Goal: Task Accomplishment & Management: Manage account settings

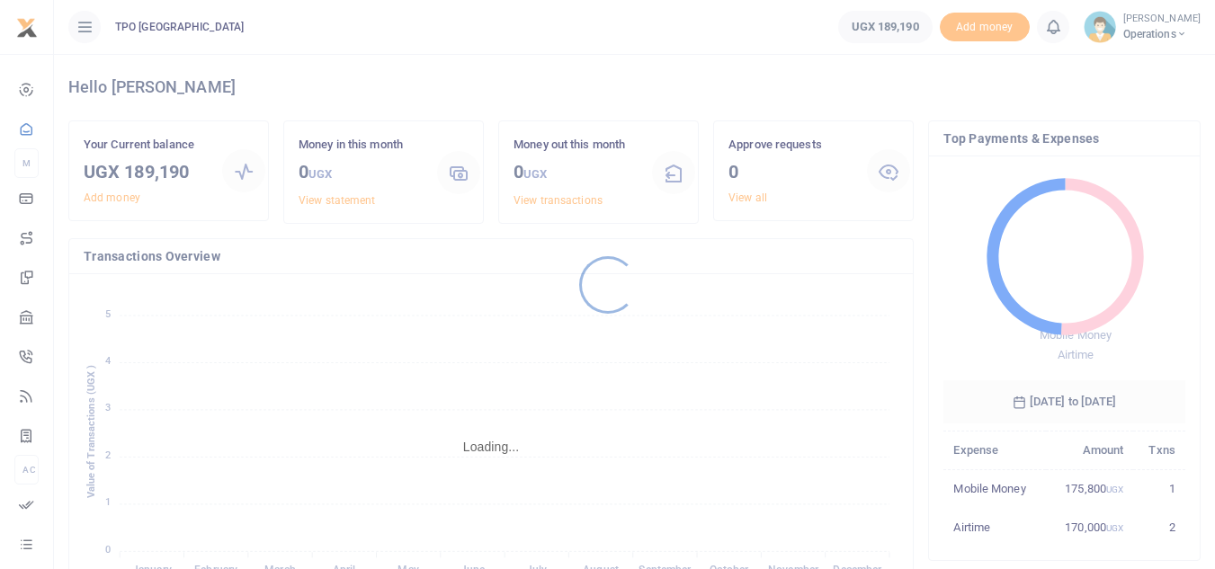
scroll to position [14, 14]
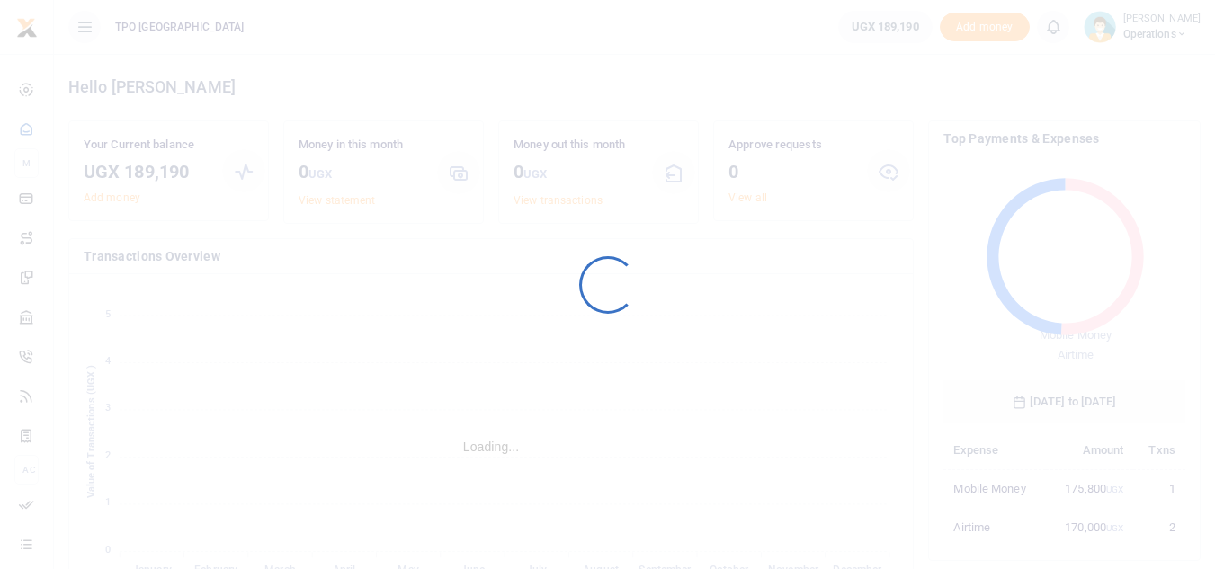
scroll to position [14, 14]
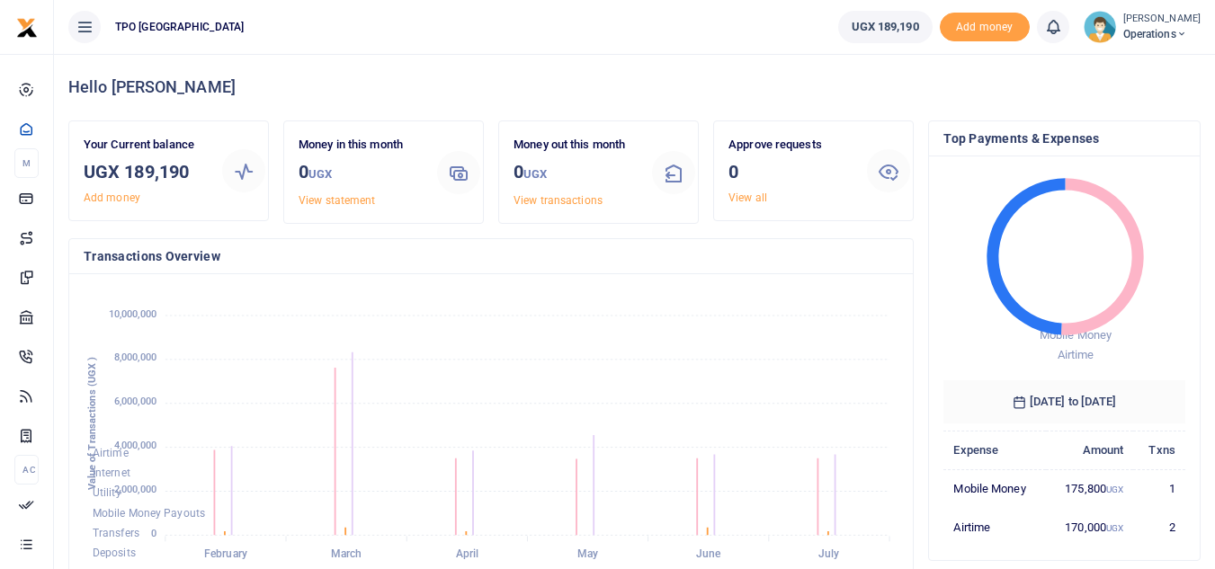
click at [713, 344] on foreignobject "Airtime Internet Utility Mobile Money Payouts Transfers Deposits Cards" at bounding box center [491, 437] width 815 height 297
click at [778, 390] on foreignobject "Airtime Internet Utility Mobile Money Payouts Transfers Deposits Cards" at bounding box center [491, 437] width 815 height 297
click at [685, 303] on foreignobject "Airtime Internet Utility Mobile Money Payouts Transfers Deposits Cards" at bounding box center [491, 437] width 815 height 297
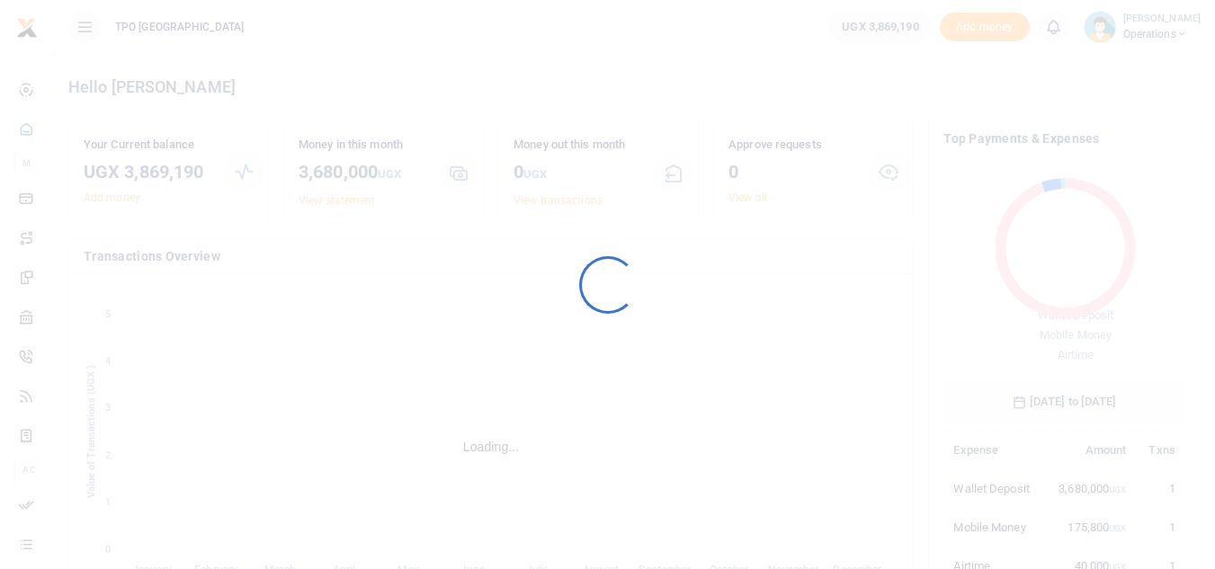
scroll to position [14, 14]
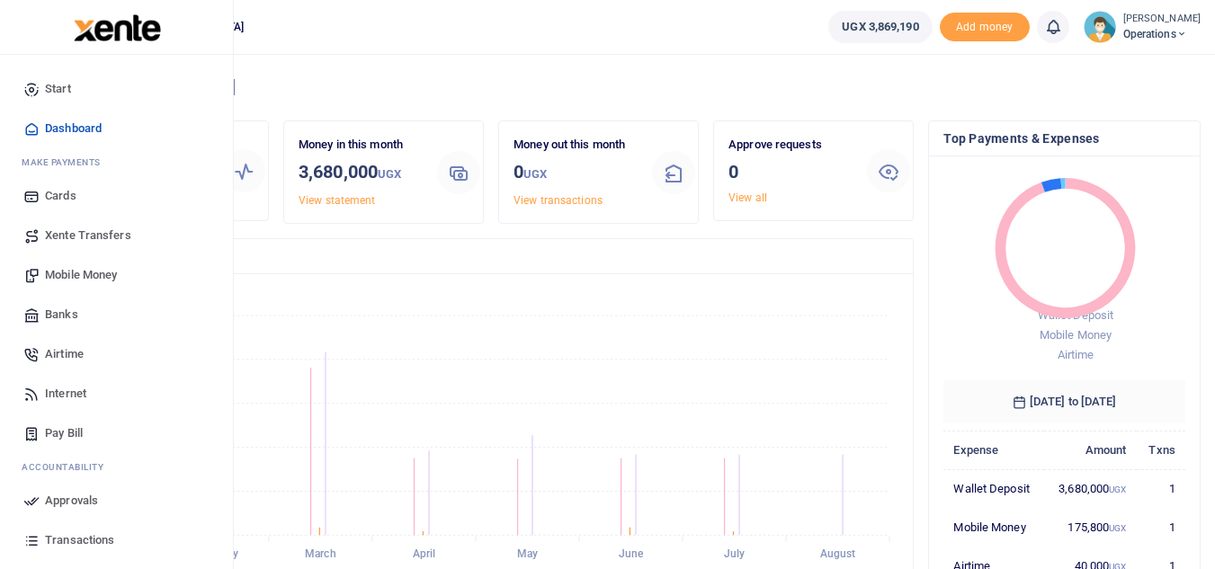
click at [67, 351] on span "Airtime" at bounding box center [64, 354] width 39 height 18
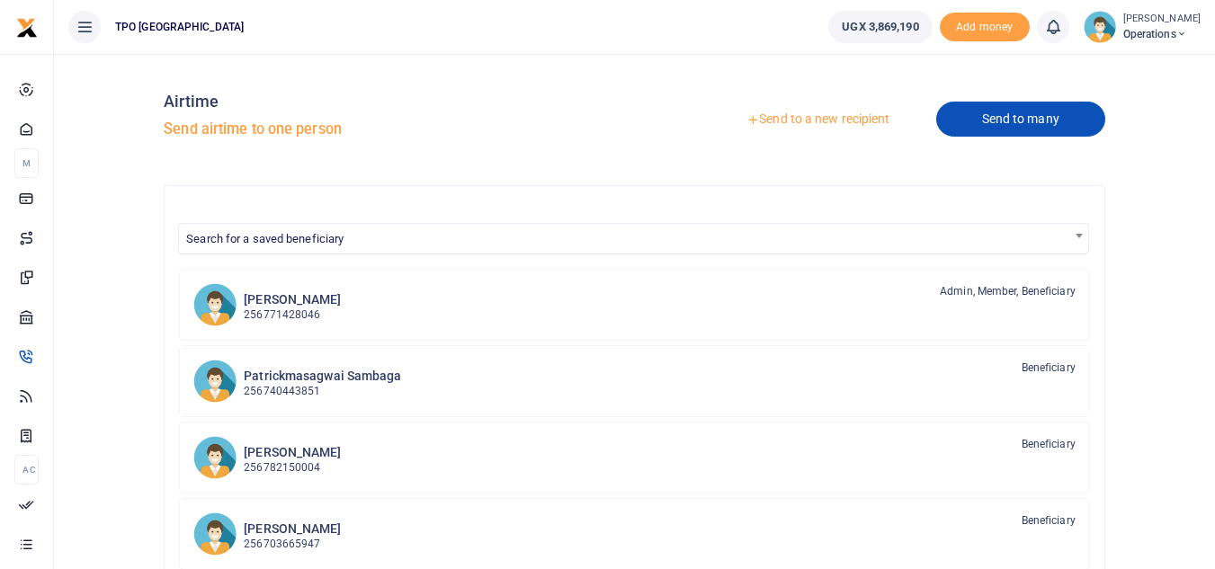
click at [988, 120] on link "Send to many" at bounding box center [1020, 119] width 169 height 35
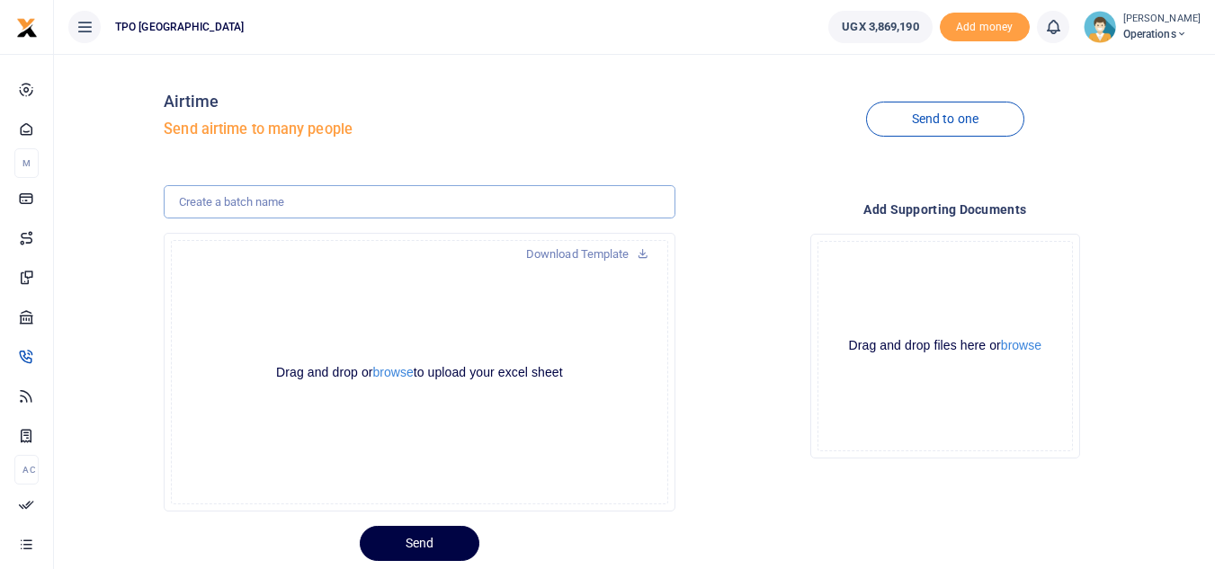
click at [302, 202] on input "text" at bounding box center [419, 202] width 511 height 34
click at [340, 203] on input "HQ STAFF AIRTIME FOR APRIL 2024" at bounding box center [419, 202] width 511 height 34
click at [405, 202] on input "HQ STAFF AIRTIME FOR SEPTEMBER 2024" at bounding box center [419, 202] width 511 height 34
type input "HQ STAFF AIRTIME FOR SEPTEMBER 2025"
click at [385, 373] on button "browse" at bounding box center [393, 372] width 40 height 13
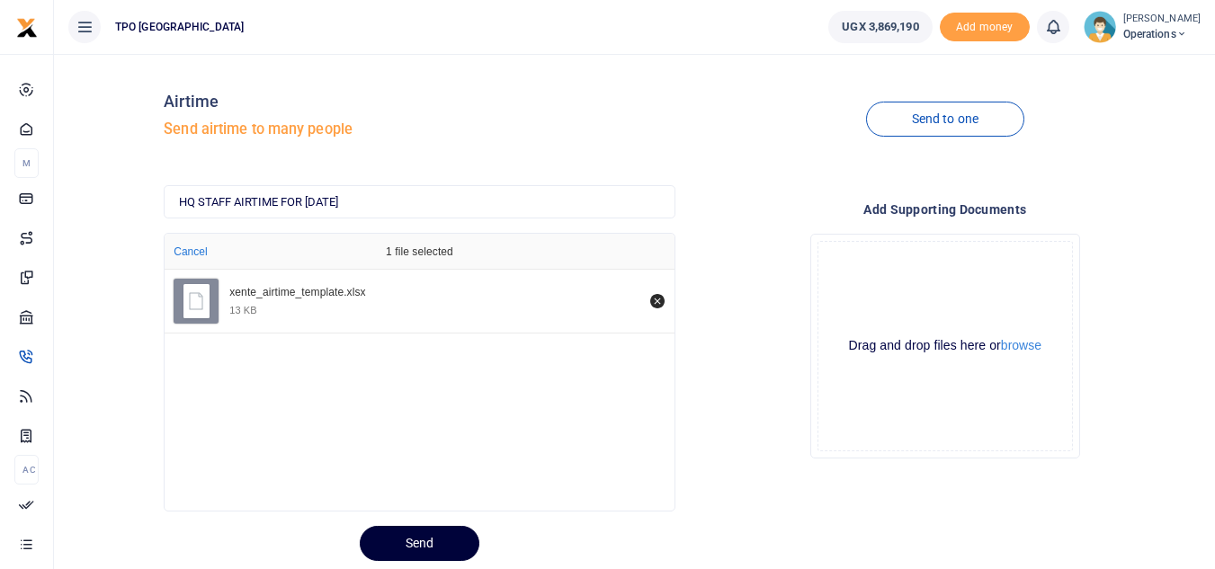
click at [413, 542] on button "Send" at bounding box center [420, 543] width 120 height 35
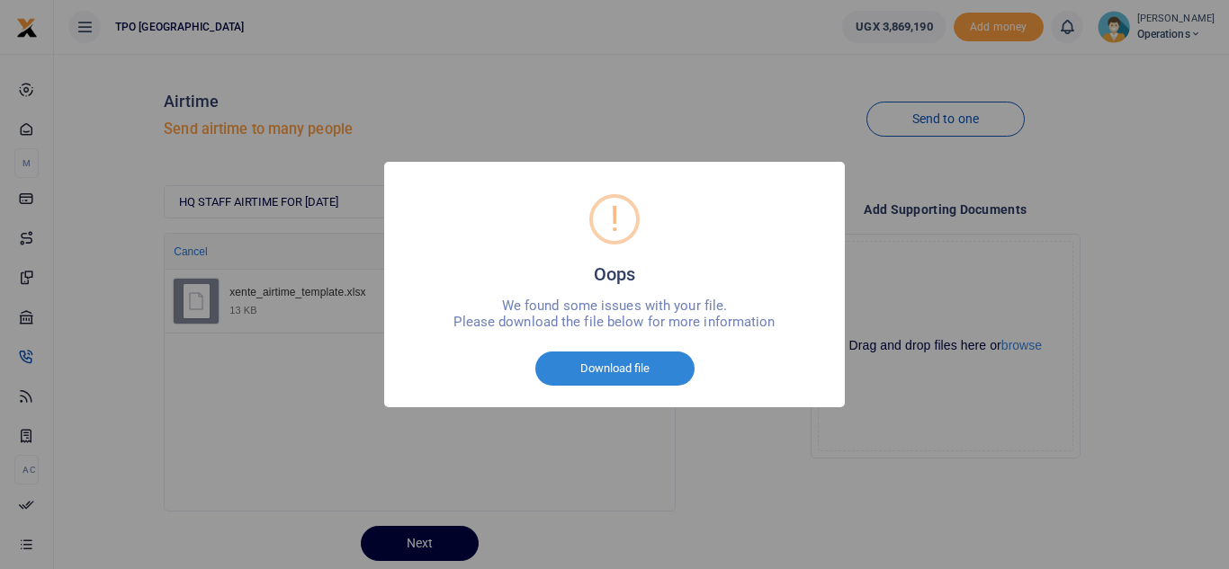
click at [708, 450] on div "! Oops × We found some issues with your file. Please download the file below fo…" at bounding box center [614, 284] width 1229 height 569
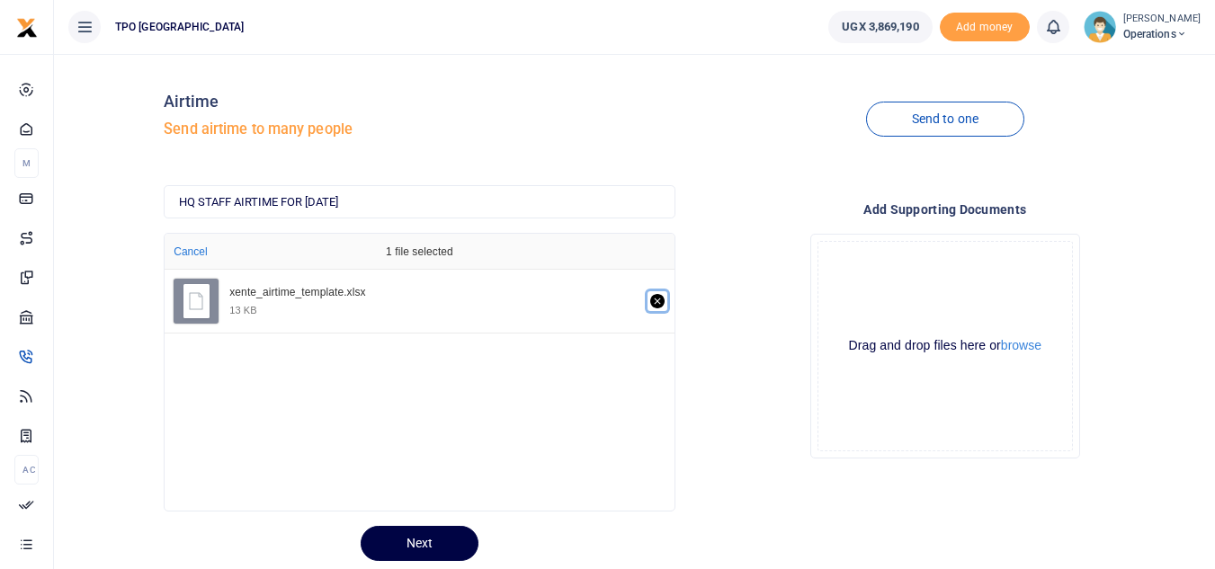
click at [660, 304] on icon "Remove file" at bounding box center [657, 301] width 14 height 14
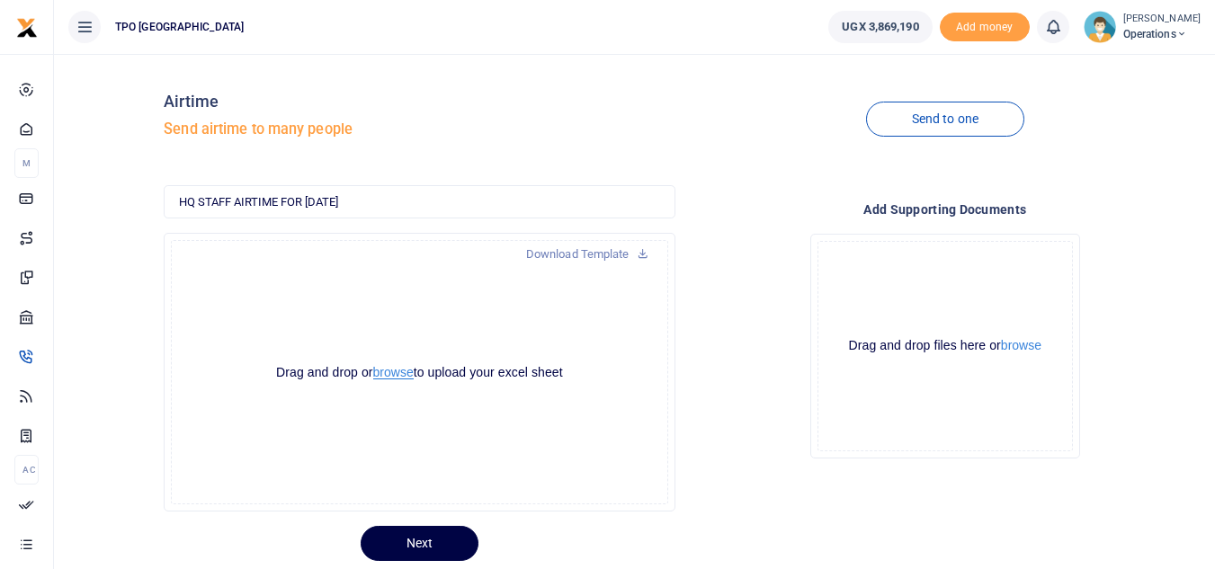
click at [393, 373] on button "browse" at bounding box center [393, 372] width 40 height 13
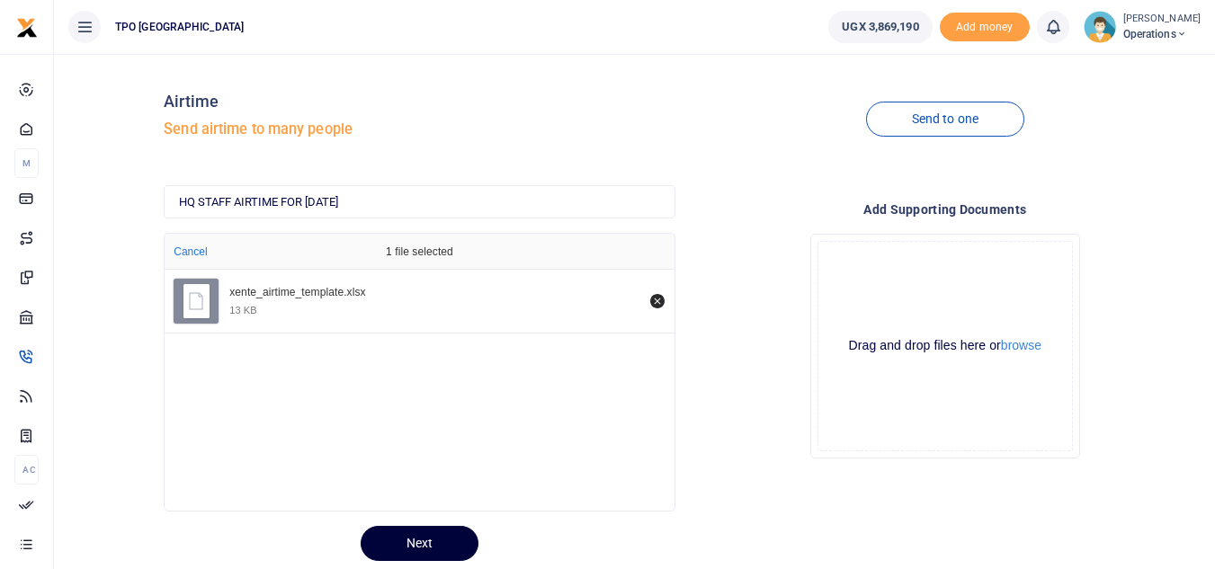
click at [408, 539] on button "Next" at bounding box center [420, 543] width 118 height 35
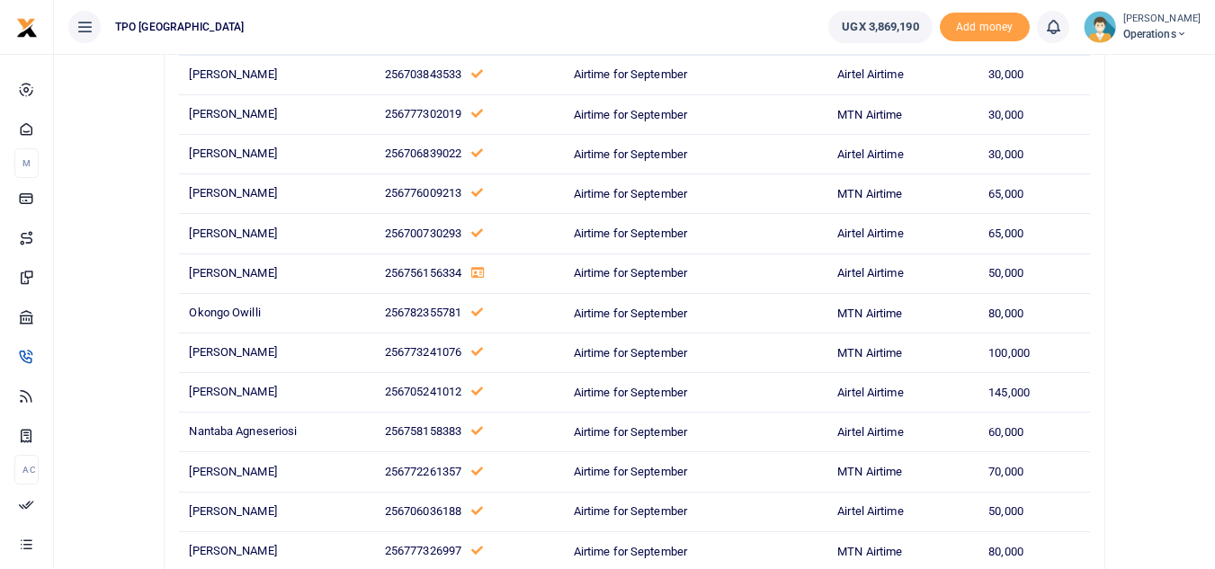
scroll to position [1090, 0]
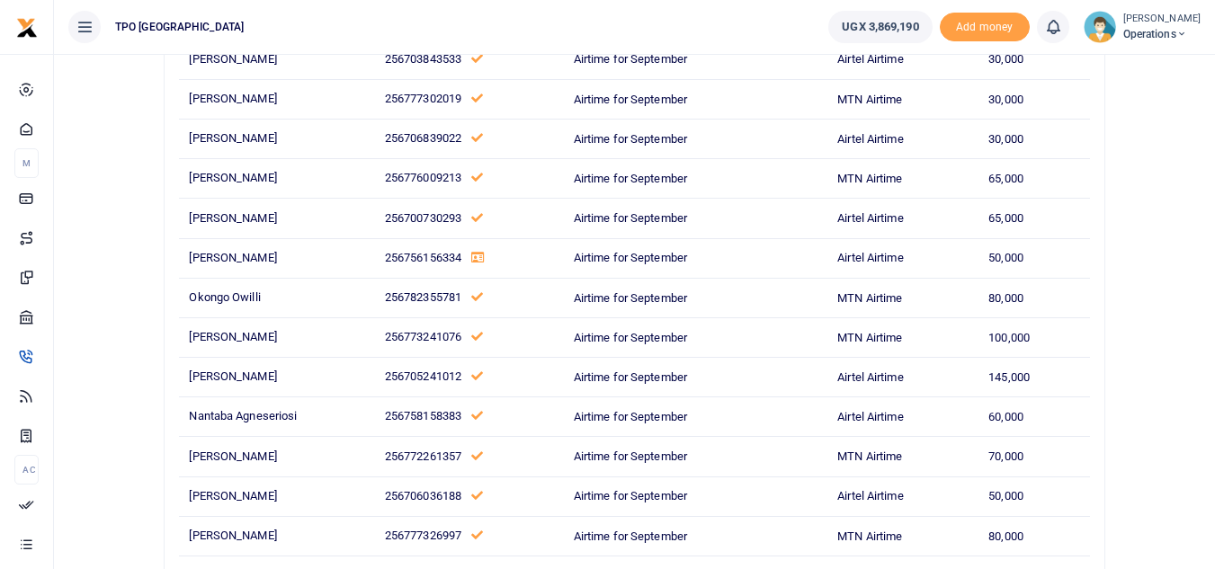
click at [471, 252] on icon at bounding box center [477, 258] width 13 height 12
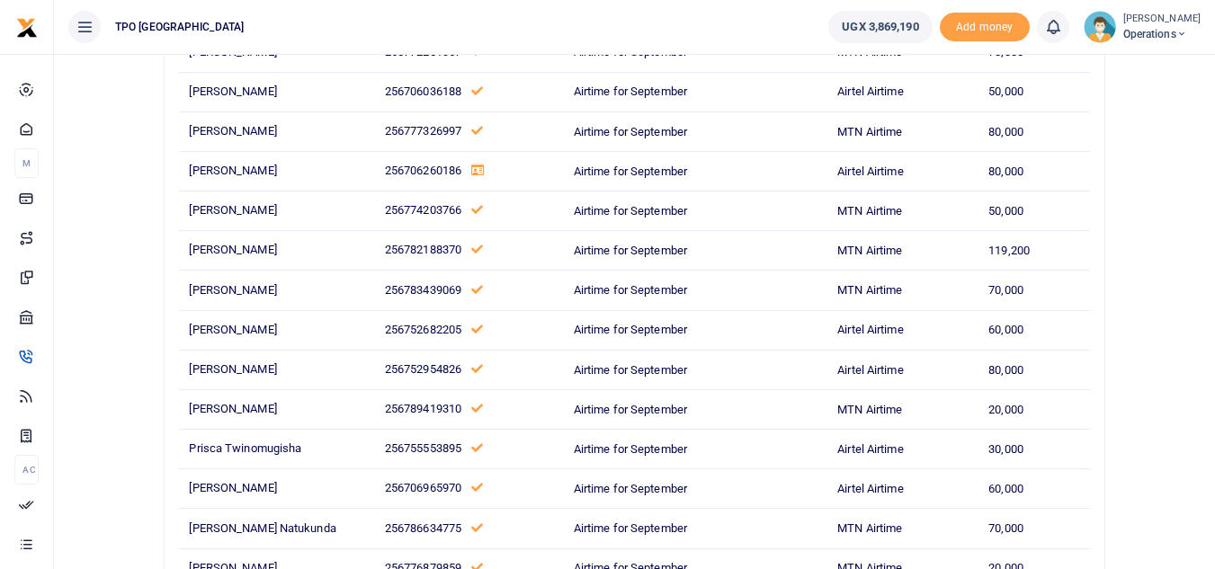
scroll to position [1708, 0]
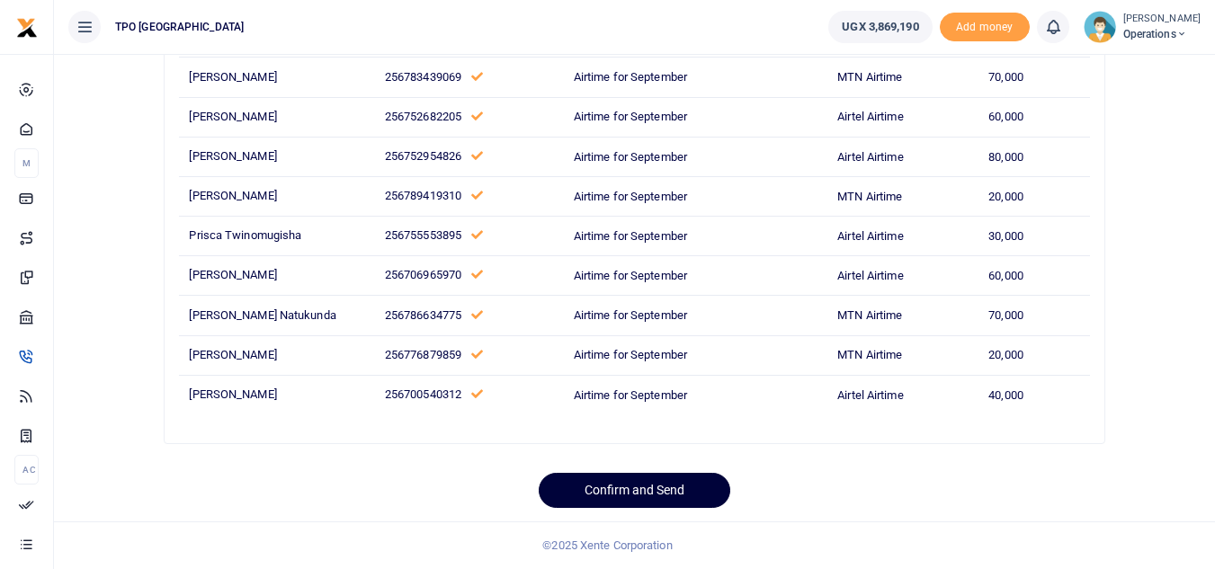
click at [648, 496] on button "Confirm and Send" at bounding box center [635, 490] width 192 height 35
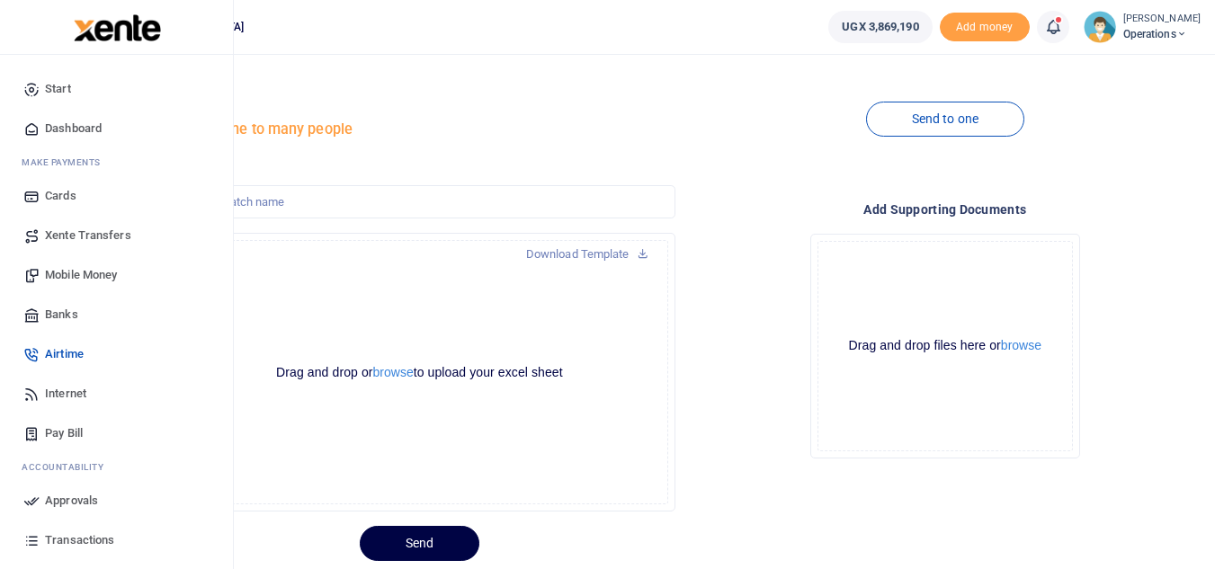
click at [64, 275] on span "Mobile Money" at bounding box center [81, 275] width 72 height 18
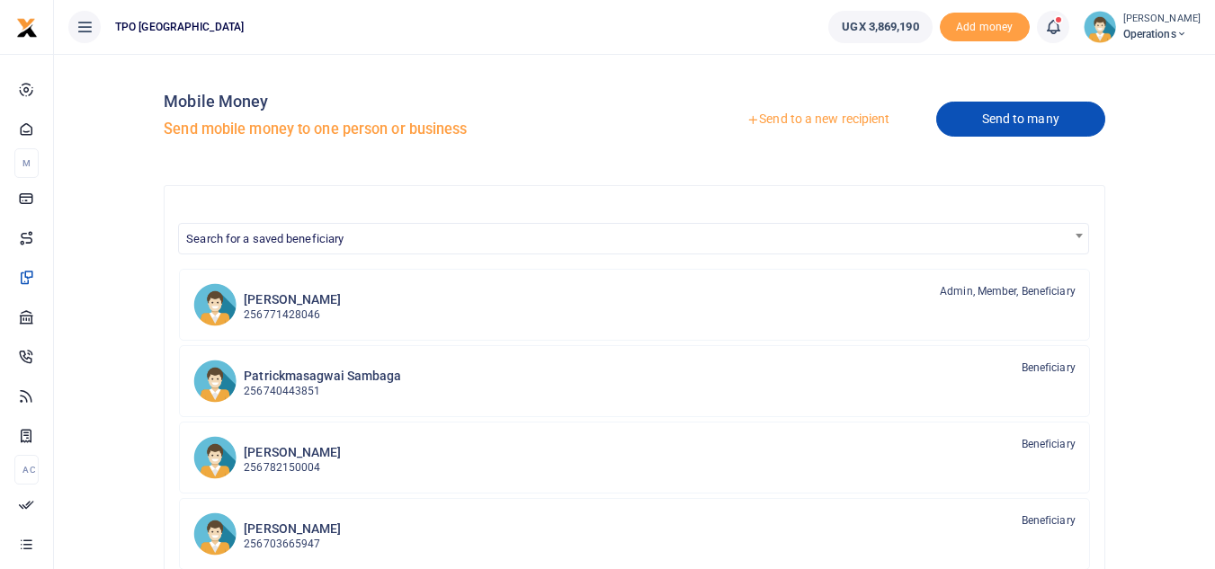
click at [970, 117] on link "Send to many" at bounding box center [1020, 119] width 169 height 35
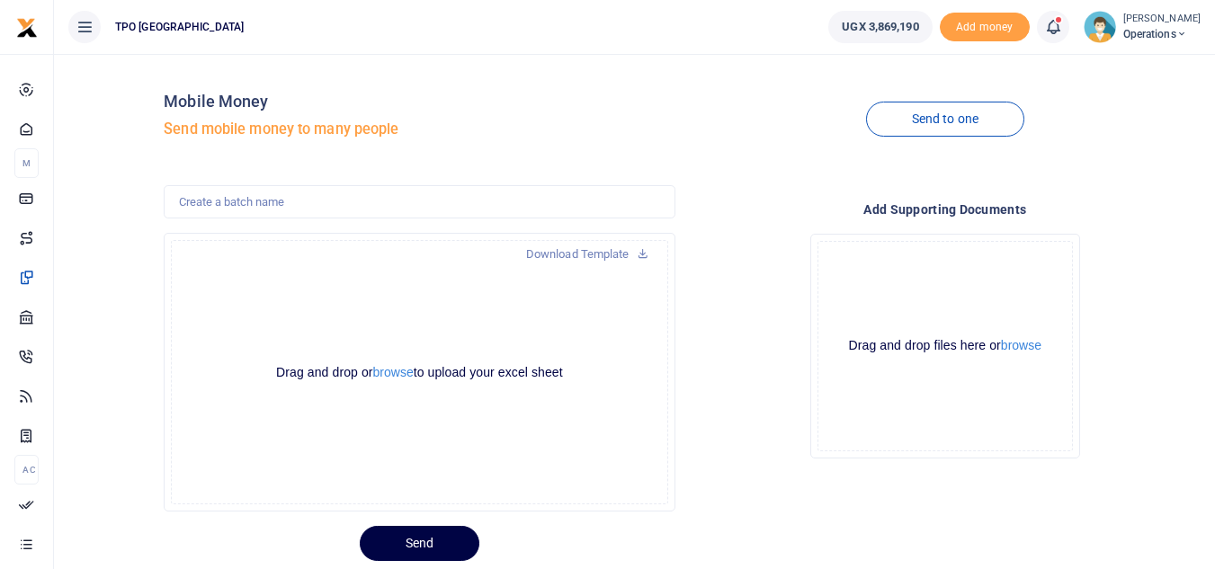
click at [944, 117] on link "Send to one" at bounding box center [945, 119] width 158 height 35
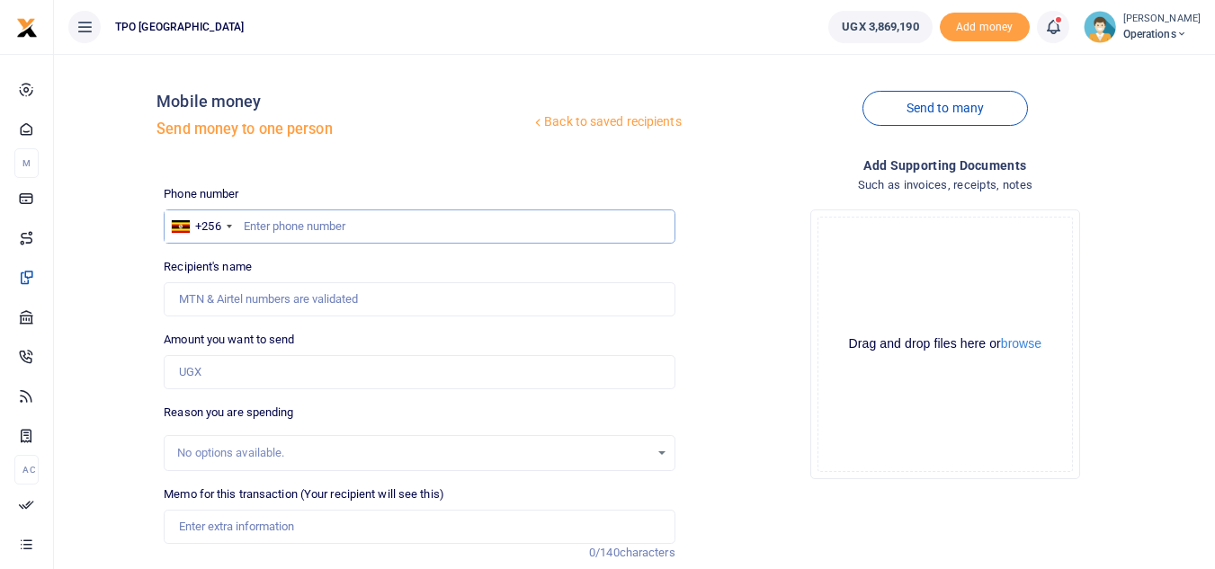
click at [281, 228] on input "text" at bounding box center [419, 227] width 511 height 34
type input "O"
type input "0757556081"
type input "Florence Namata"
click at [212, 375] on input "Amount you want to send" at bounding box center [419, 372] width 511 height 34
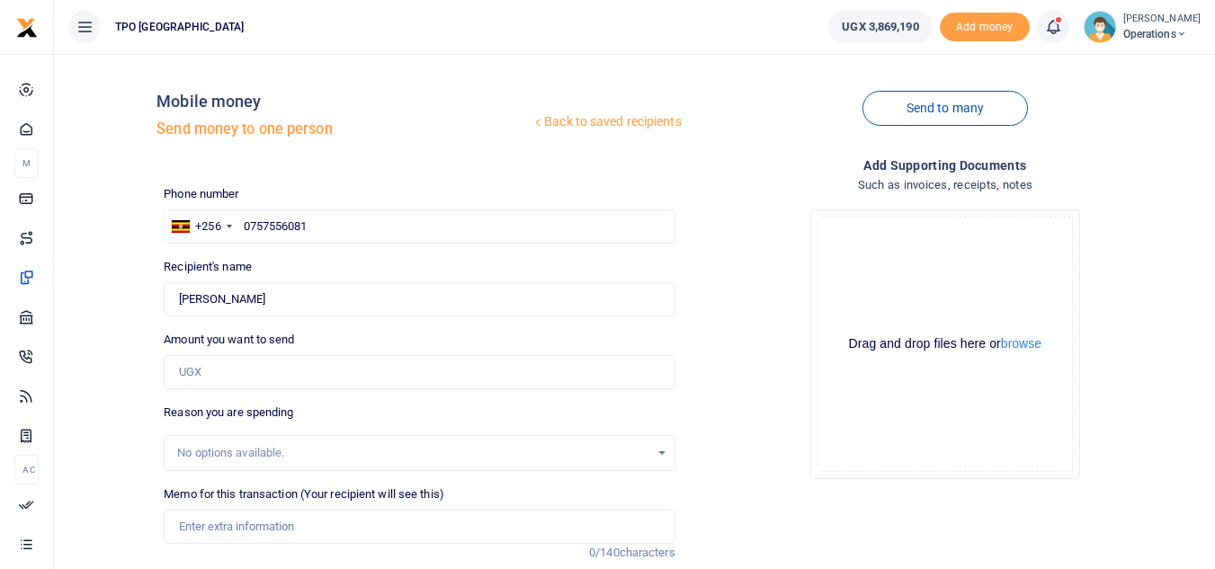
click at [143, 313] on div "Back to saved recipients Mobile money Send money to one person Send to many Pho…" at bounding box center [634, 393] width 1147 height 650
click at [333, 228] on input "0757556081" at bounding box center [419, 227] width 511 height 34
type input "0757556"
type input "0757446061"
click at [220, 367] on input "Amount you want to send" at bounding box center [419, 372] width 511 height 34
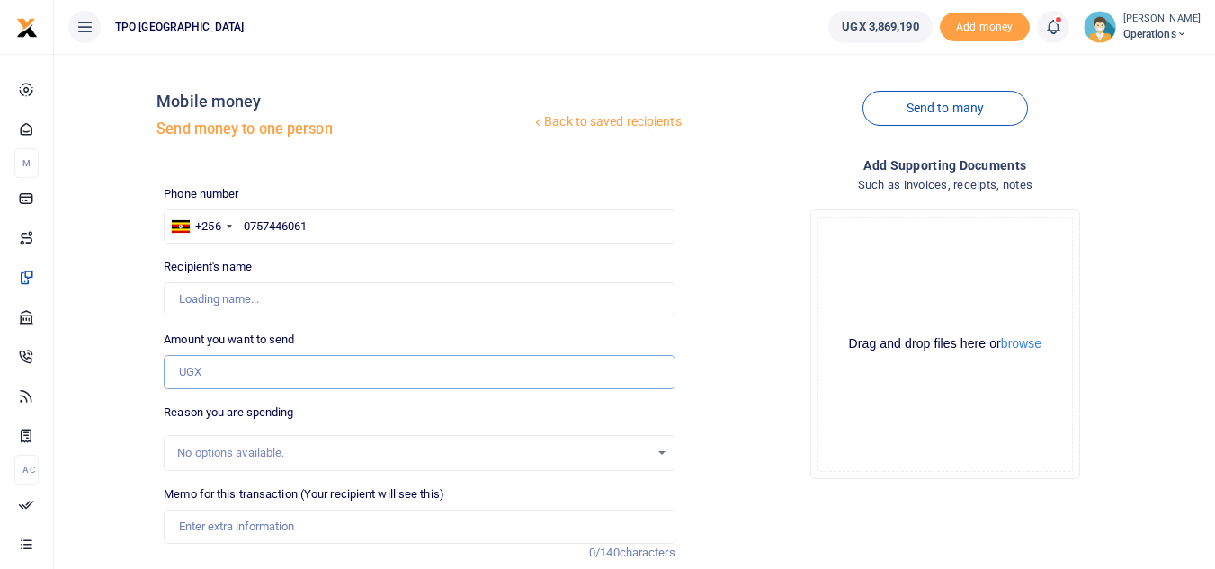
type input "Walter Watmon"
type input "174,100"
click at [305, 228] on input "0757446061" at bounding box center [419, 227] width 511 height 34
type input "075744601"
type input "0757446081"
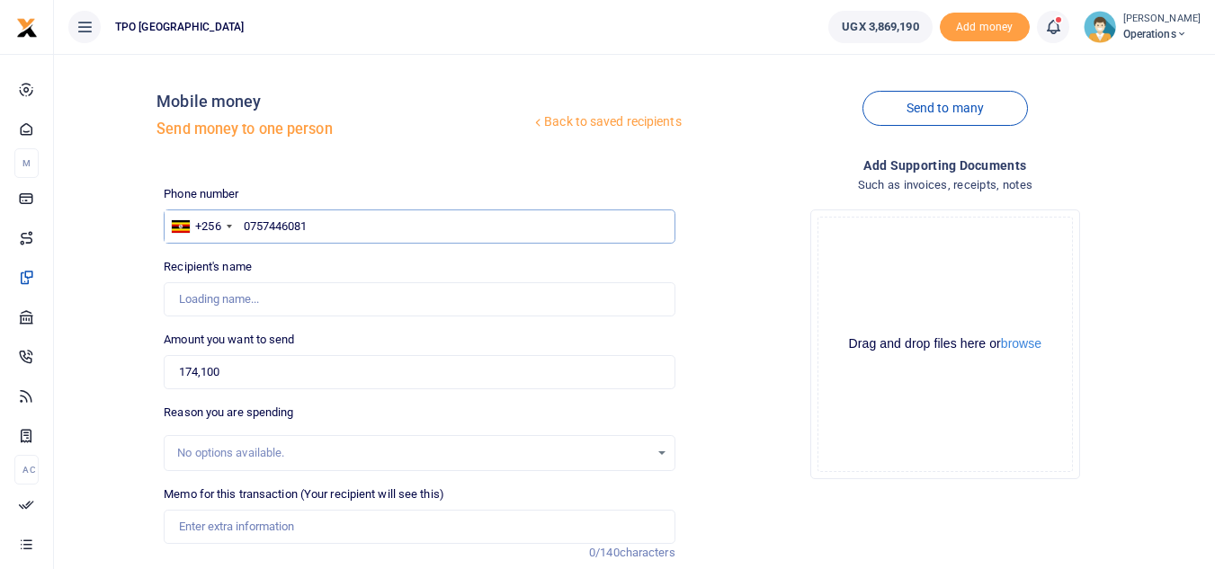
click at [336, 227] on input "0757446081" at bounding box center [419, 227] width 511 height 34
type input "Aloysius Okiror"
type input "0757446081"
click at [916, 532] on div "Add supporting Documents Such as invoices, receipts, notes Drop your files here…" at bounding box center [945, 437] width 525 height 563
click at [217, 532] on input "Memo for this transaction (Your recipient will see this)" at bounding box center [419, 527] width 511 height 34
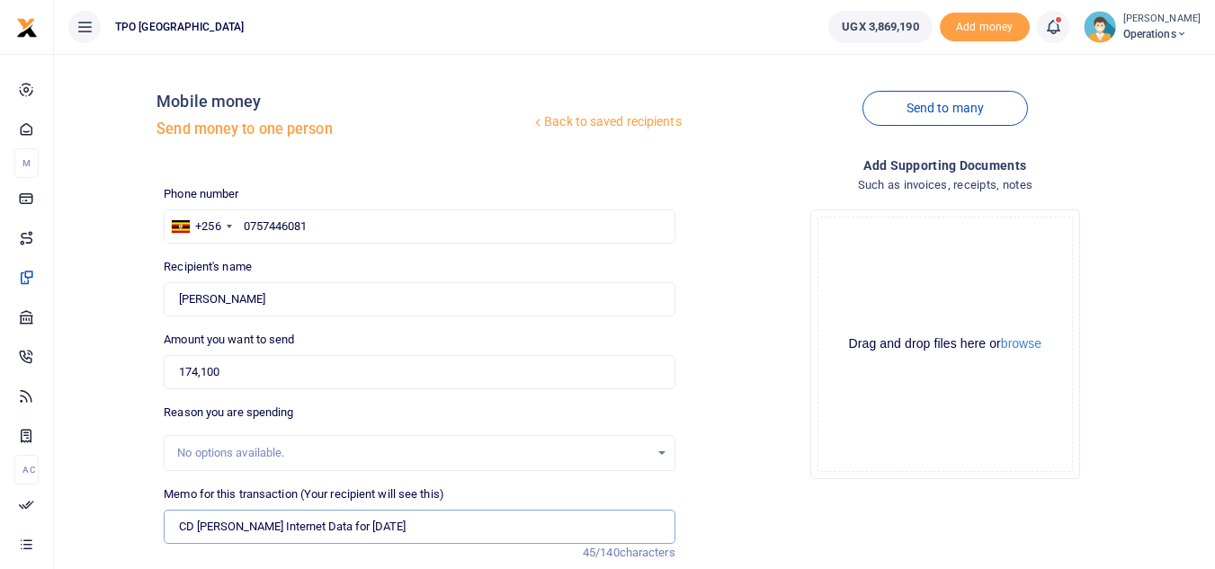
click at [448, 529] on input "CD Peter Okwi Internet Data for December 2024" at bounding box center [419, 527] width 511 height 34
type input "C"
click at [207, 528] on input "Memo for this transaction (Your recipient will see this)" at bounding box center [419, 527] width 511 height 34
click at [336, 527] on input "HQ STAFF AIRTIME FOR APRIL 2024" at bounding box center [419, 527] width 511 height 34
click at [339, 530] on input "HQ STAFF AIRTIME FOR APRIL 2024" at bounding box center [419, 527] width 511 height 34
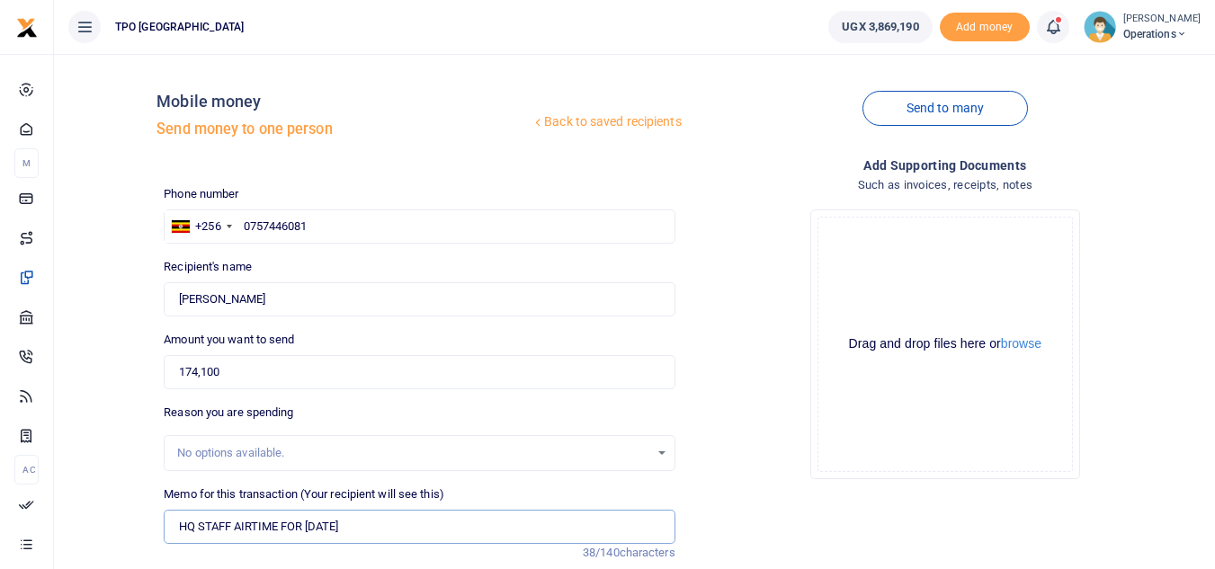
click at [408, 529] on input "HQ STAFF AIRTIME FOR SEPTEMBER 2024" at bounding box center [419, 527] width 511 height 34
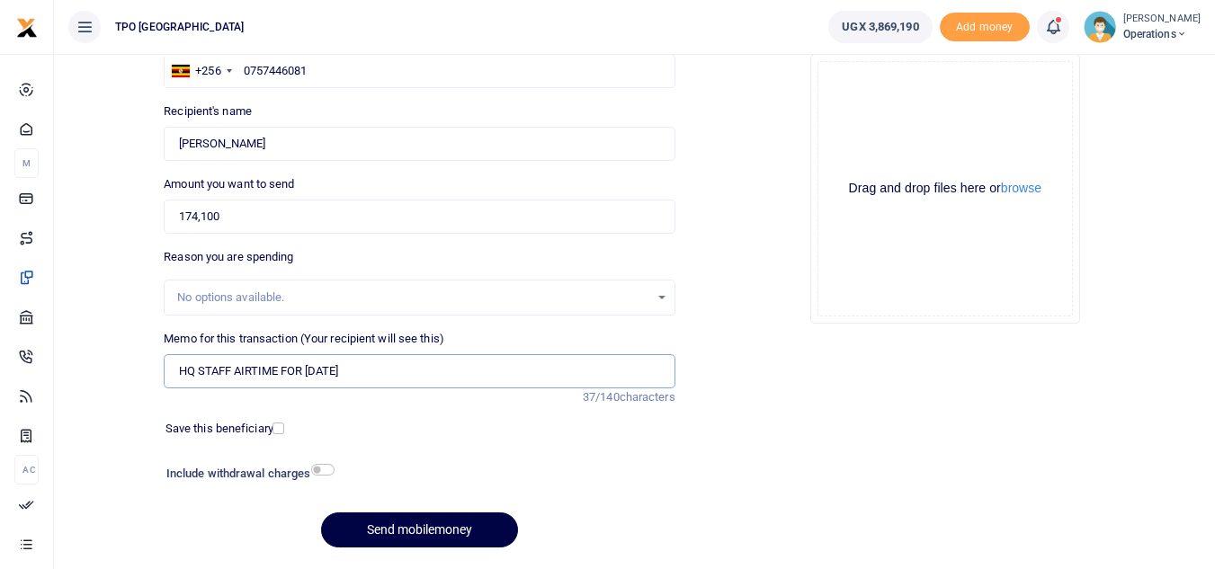
scroll to position [158, 0]
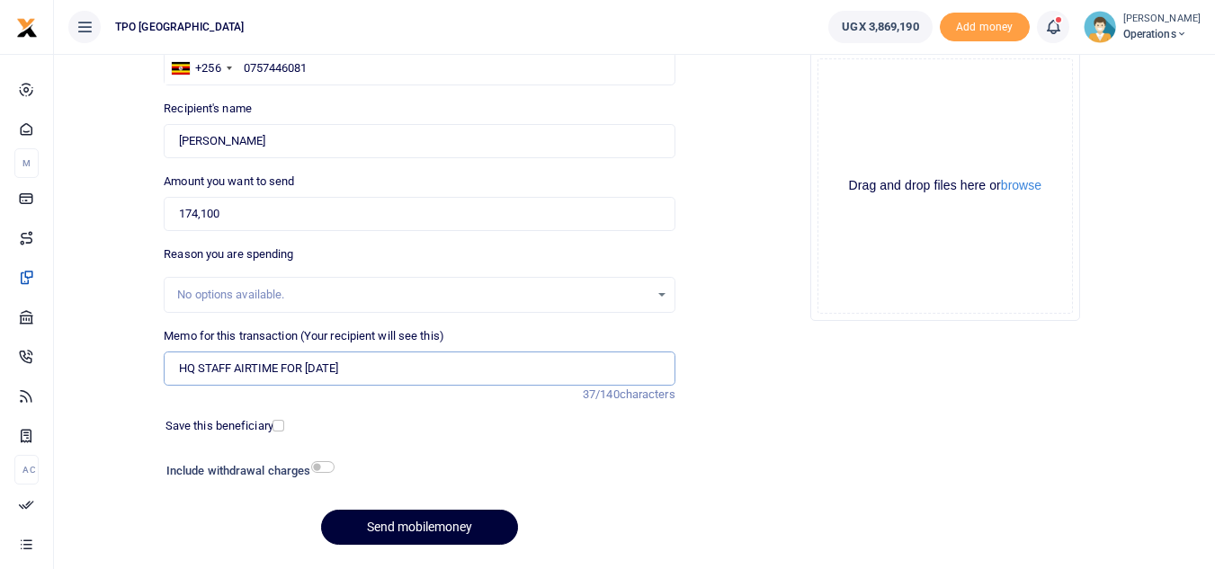
type input "HQ STAFF AIRTIME FOR [DATE]"
click at [414, 526] on button "Send mobilemoney" at bounding box center [419, 527] width 197 height 35
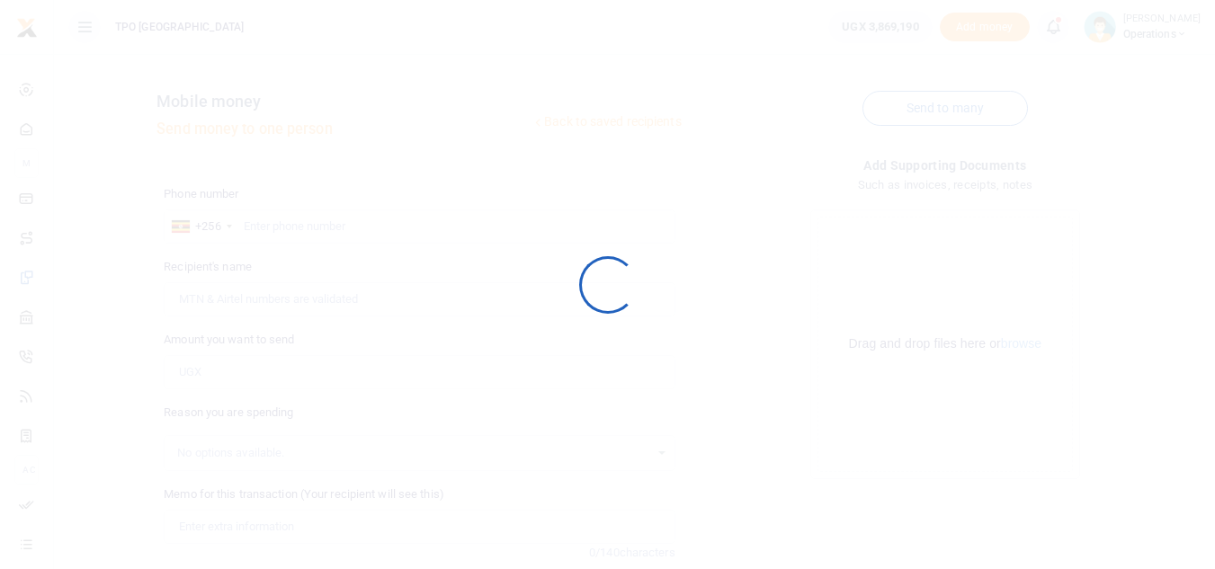
scroll to position [158, 0]
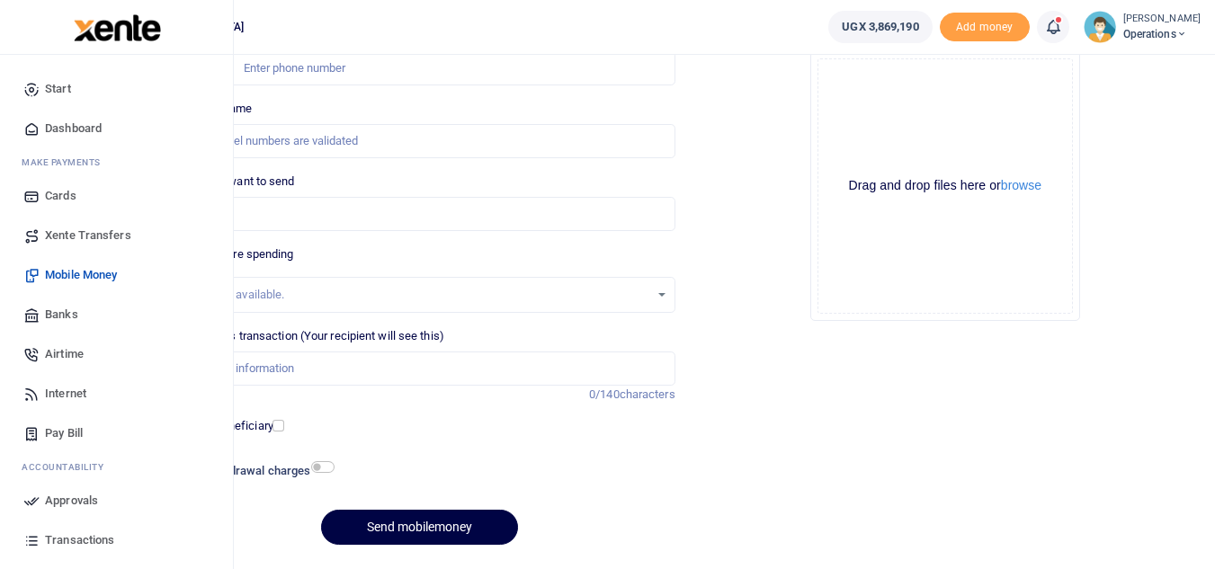
click at [69, 497] on span "Approvals" at bounding box center [71, 501] width 53 height 18
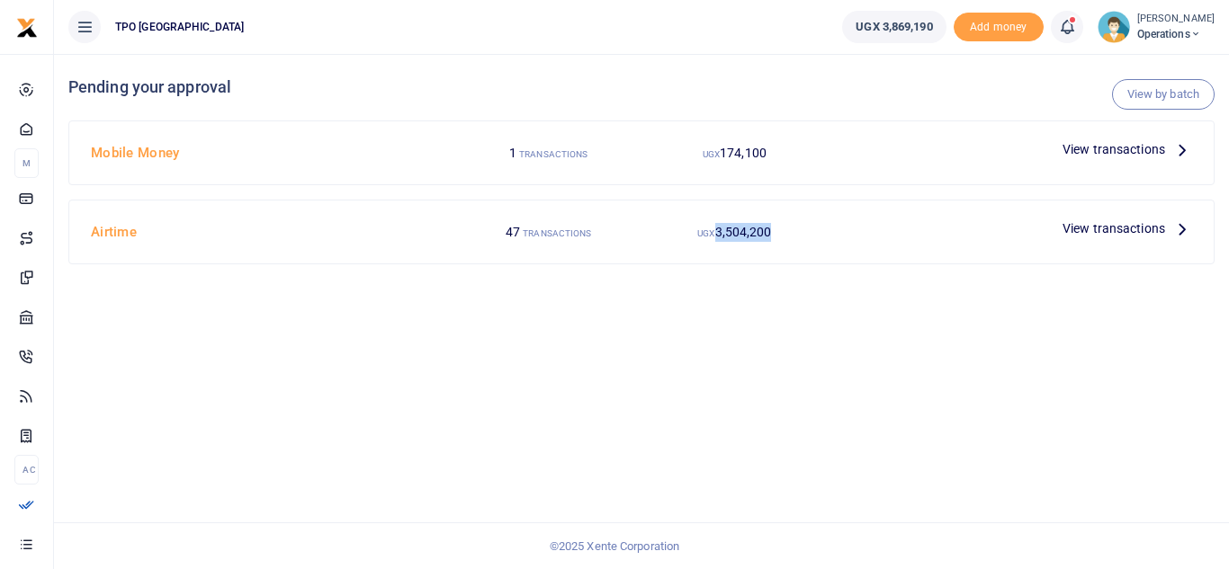
drag, startPoint x: 775, startPoint y: 230, endPoint x: 719, endPoint y: 235, distance: 56.9
click at [719, 170] on div "UGX 3,504,200" at bounding box center [734, 153] width 186 height 34
copy span "3,504,200"
click at [719, 370] on div "View by batch Pending your approval Mobile Money 1 TRANSACTIONS UGX 174,100 Vie…" at bounding box center [641, 311] width 1175 height 515
click at [1095, 226] on span "View transactions" at bounding box center [1113, 229] width 103 height 20
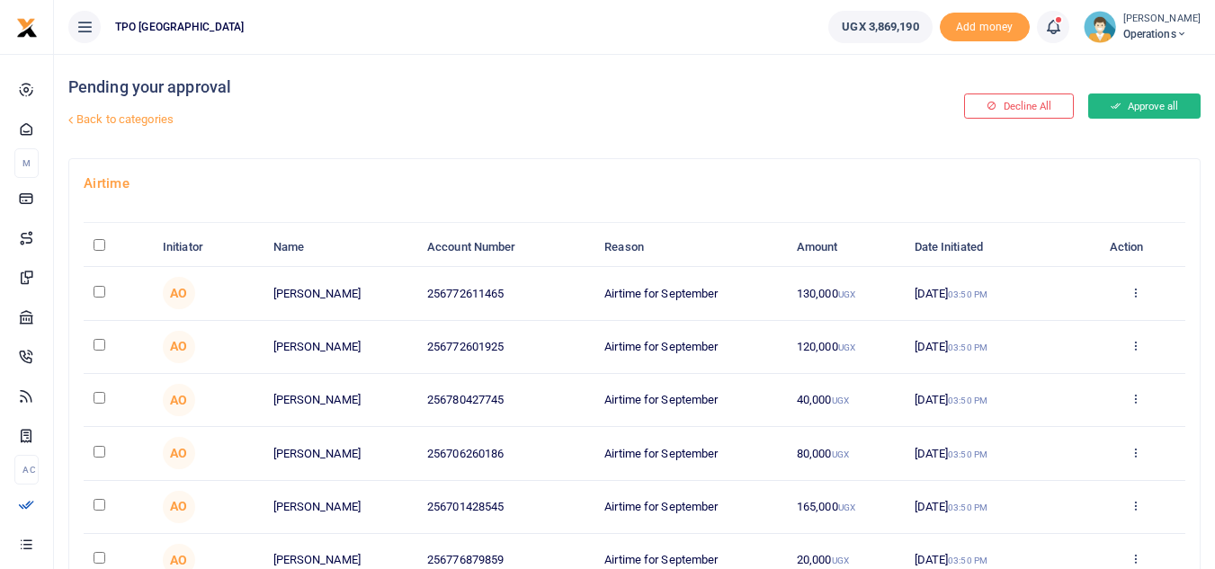
click at [1129, 103] on button "Approve all" at bounding box center [1145, 106] width 112 height 25
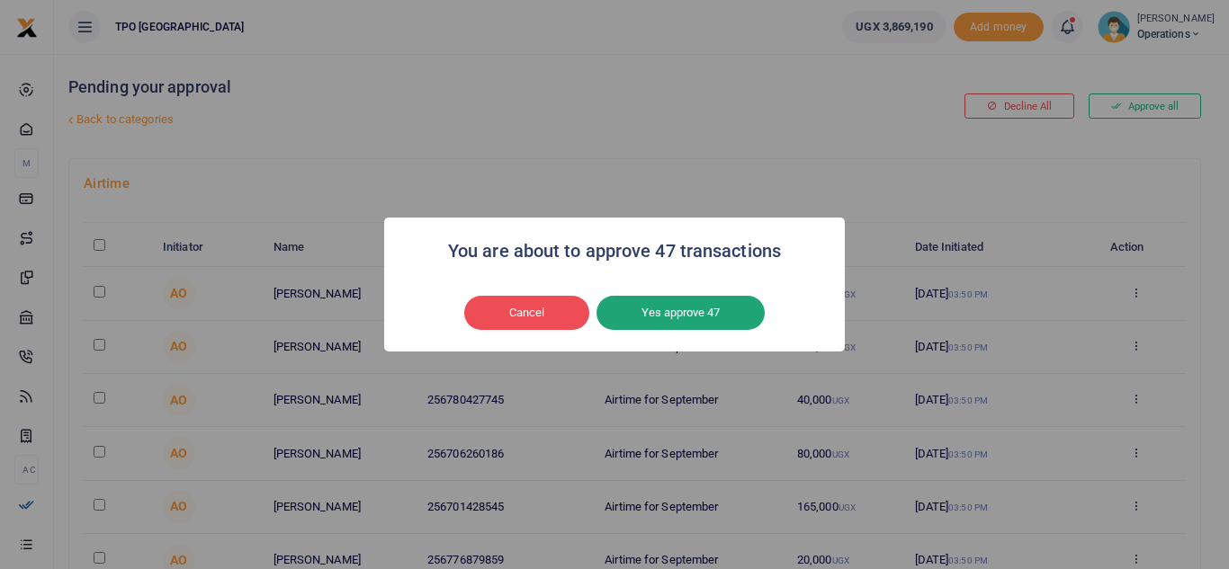
click at [671, 318] on button "Yes approve 47" at bounding box center [680, 313] width 168 height 34
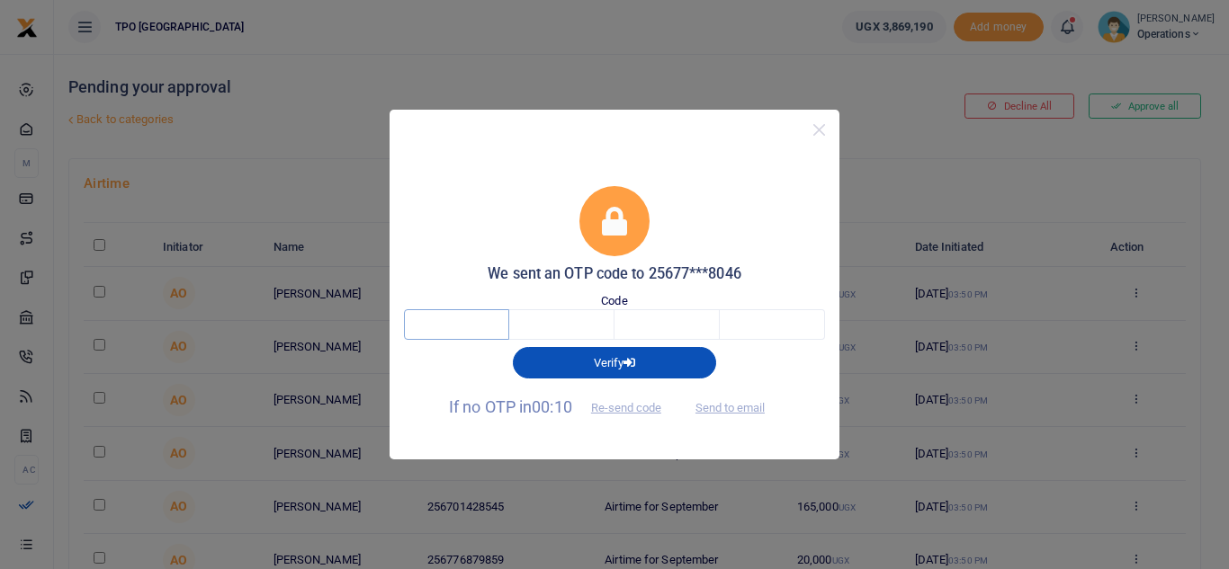
click at [470, 329] on input "text" at bounding box center [456, 324] width 105 height 31
type input "6"
type input "1"
type input "9"
type input "6"
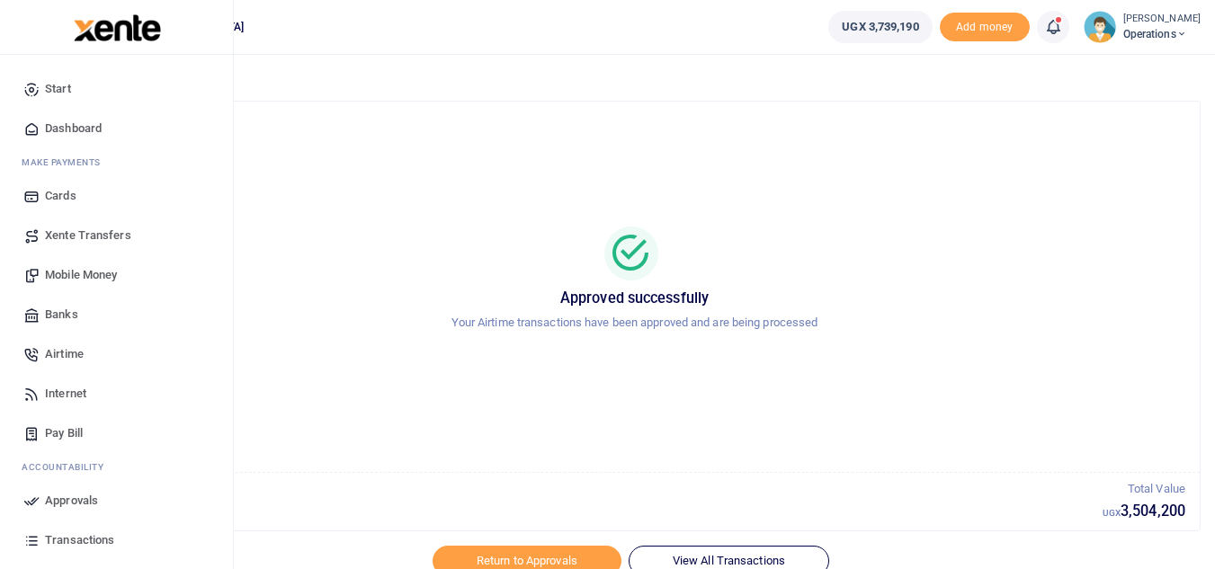
click at [59, 503] on span "Approvals" at bounding box center [71, 501] width 53 height 18
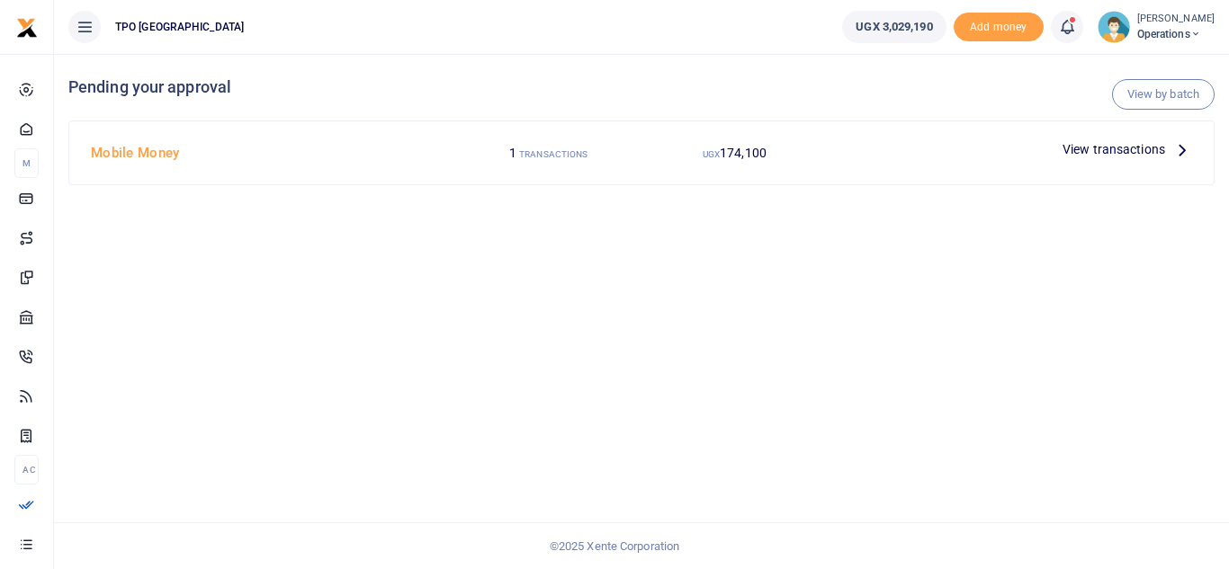
click at [1117, 147] on span "View transactions" at bounding box center [1113, 149] width 103 height 20
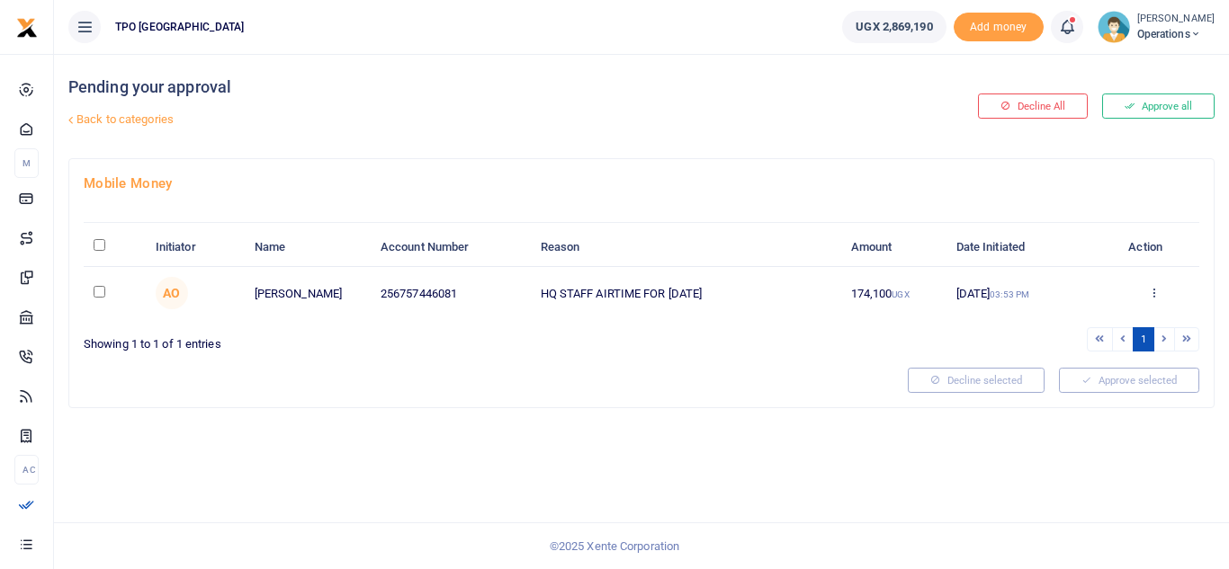
click at [98, 294] on input "checkbox" at bounding box center [100, 292] width 12 height 12
checkbox input "true"
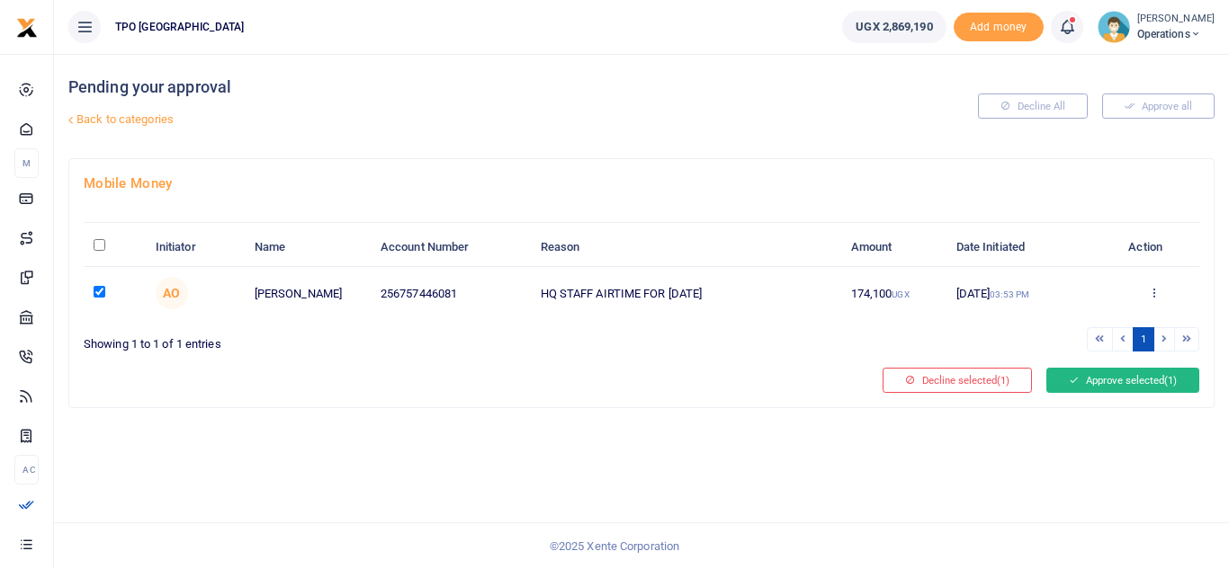
click at [1096, 374] on button "Approve selected (1)" at bounding box center [1122, 380] width 153 height 25
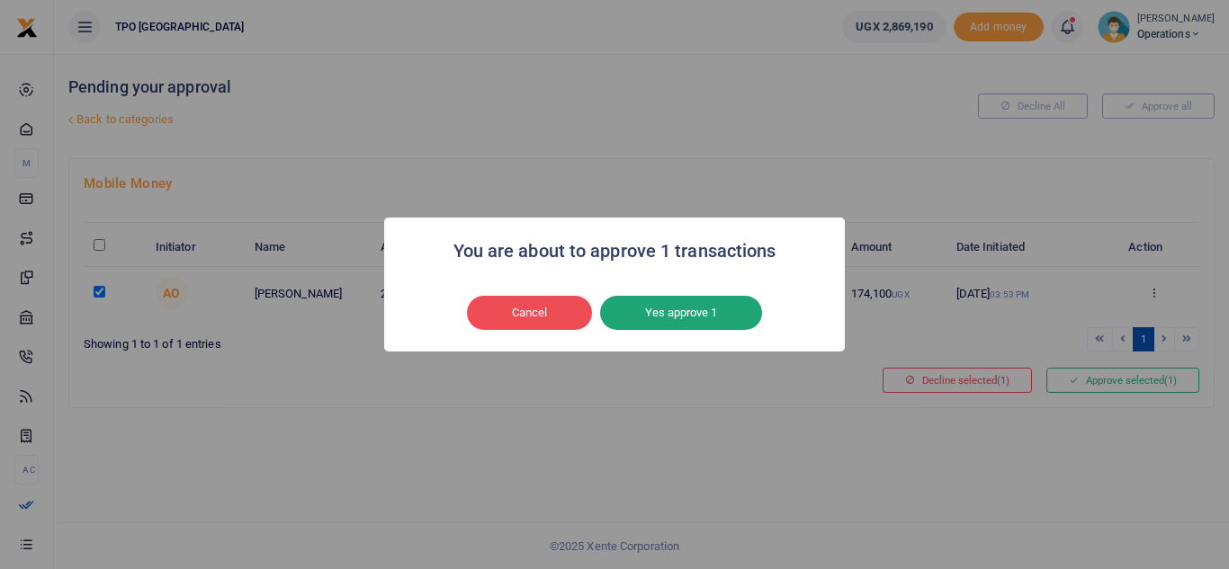
click at [682, 304] on button "Yes approve 1" at bounding box center [681, 313] width 162 height 34
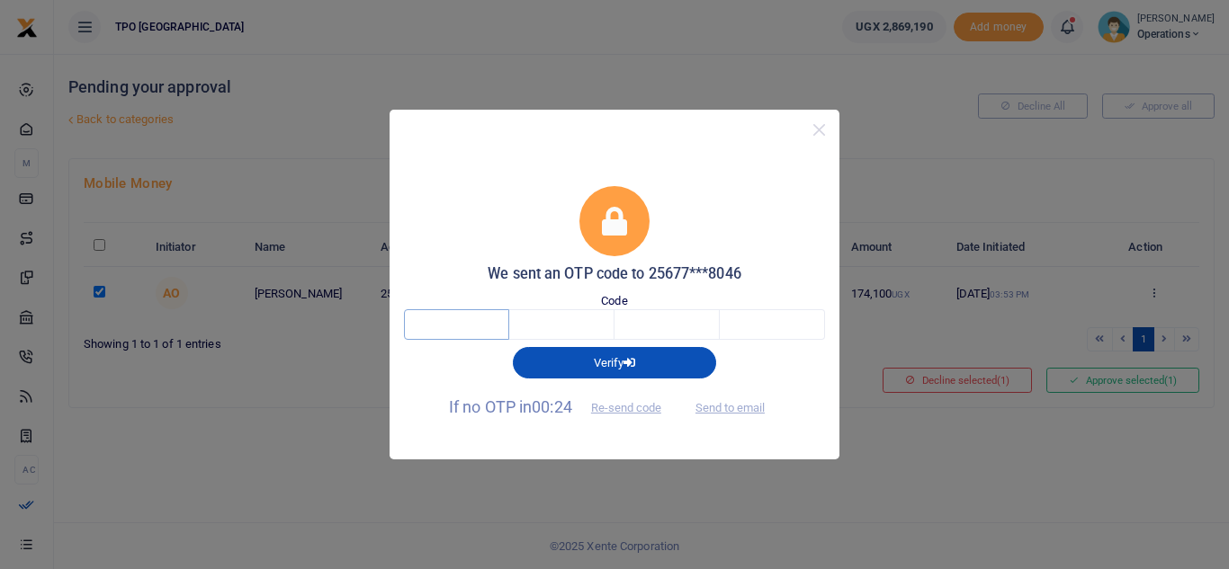
click at [464, 323] on input "text" at bounding box center [456, 324] width 105 height 31
type input "7"
type input "9"
type input "4"
